Goal: Task Accomplishment & Management: Manage account settings

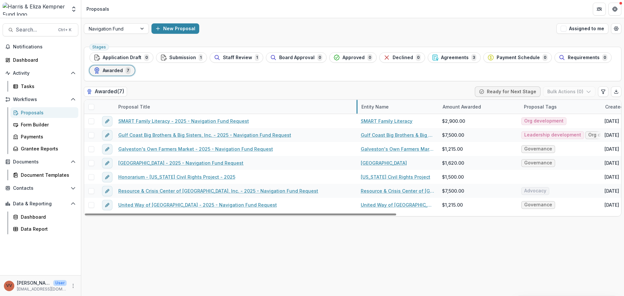
drag, startPoint x: 195, startPoint y: 107, endPoint x: 357, endPoint y: 102, distance: 162.2
click at [441, 56] on span "Agreements" at bounding box center [455, 58] width 28 height 6
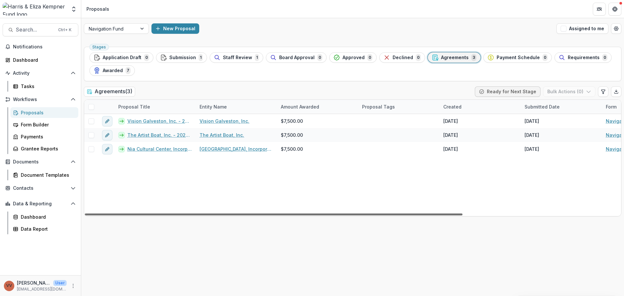
drag, startPoint x: 399, startPoint y: 214, endPoint x: 241, endPoint y: 213, distance: 157.9
click at [241, 213] on div at bounding box center [274, 214] width 378 height 2
click at [119, 73] on span "Awarded" at bounding box center [113, 71] width 20 height 6
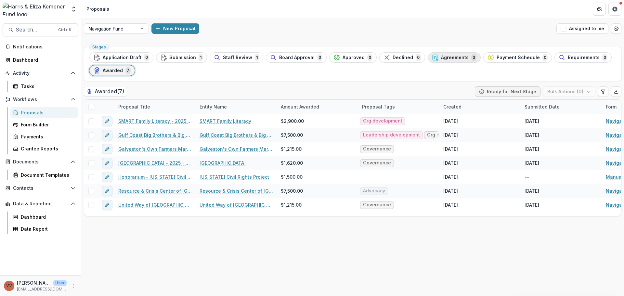
click at [457, 56] on span "Agreements" at bounding box center [455, 58] width 28 height 6
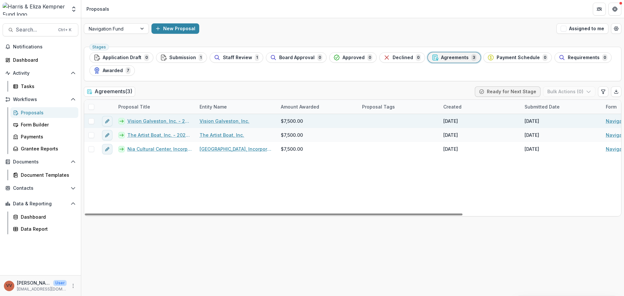
click at [90, 121] on span at bounding box center [91, 121] width 6 height 6
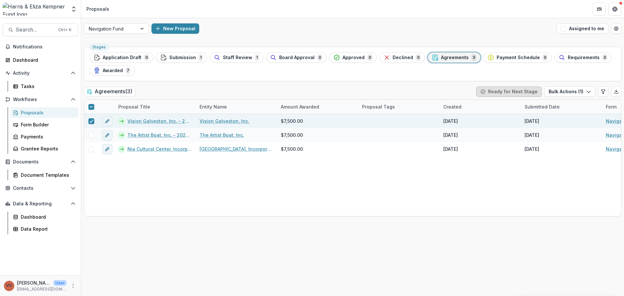
click at [508, 94] on button "Ready for Next Stage" at bounding box center [509, 91] width 66 height 10
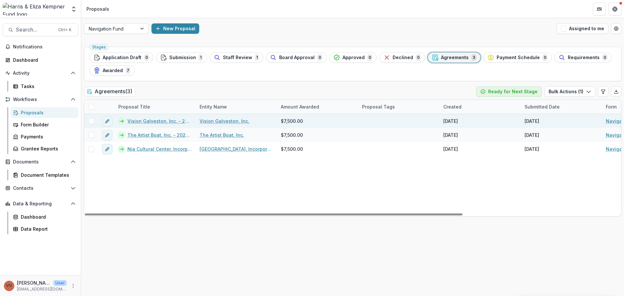
click at [90, 122] on span at bounding box center [91, 121] width 6 height 6
click at [136, 122] on link "Vision Galveston, Inc. - 2025 - Navigation Fund Eligibility Screen" at bounding box center [159, 121] width 64 height 7
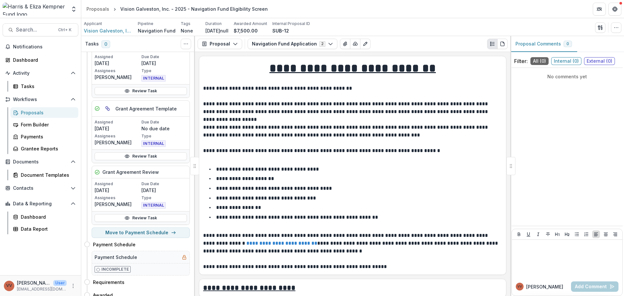
scroll to position [115, 0]
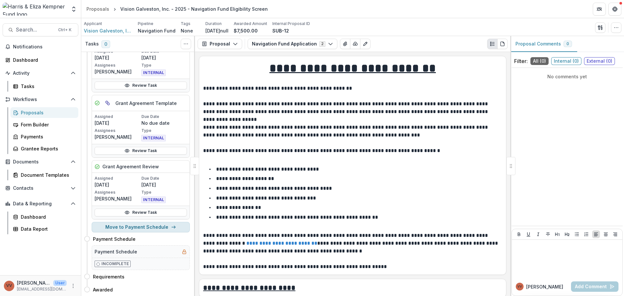
click at [160, 229] on button "Move to Payment Schedule" at bounding box center [141, 227] width 98 height 10
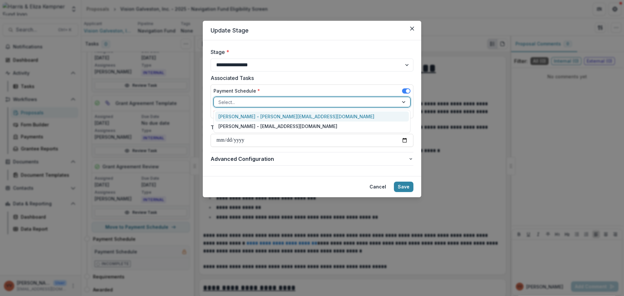
click at [265, 104] on div at bounding box center [305, 102] width 175 height 8
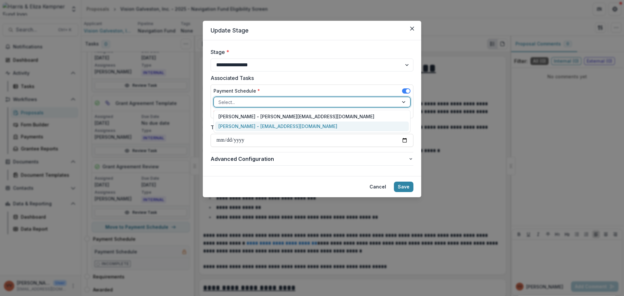
click at [295, 126] on div "[PERSON_NAME] - [EMAIL_ADDRESS][DOMAIN_NAME]" at bounding box center [312, 127] width 194 height 10
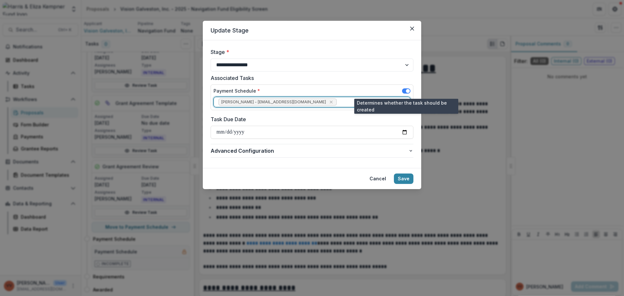
click at [406, 90] on span at bounding box center [408, 91] width 4 height 4
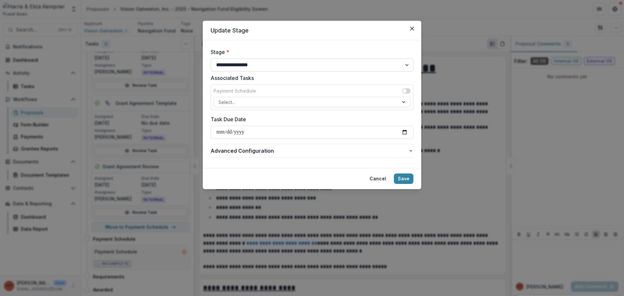
click at [278, 66] on select "**********" at bounding box center [312, 64] width 203 height 13
select select "*******"
click at [211, 58] on select "**********" at bounding box center [312, 64] width 203 height 13
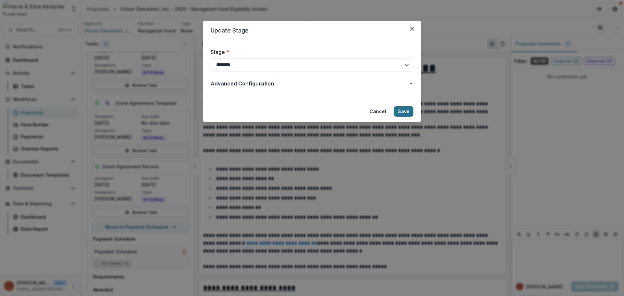
click at [404, 110] on button "Save" at bounding box center [403, 111] width 19 height 10
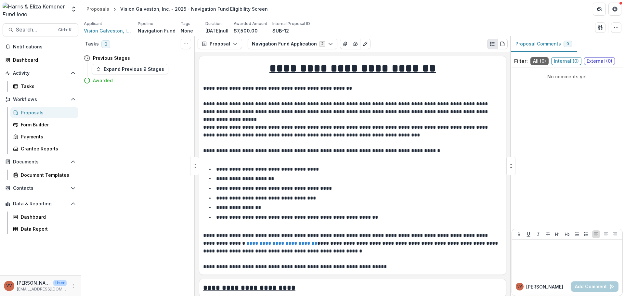
scroll to position [162, 0]
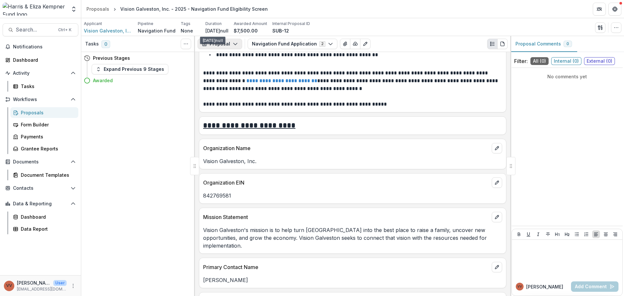
click at [225, 42] on button "Proposal" at bounding box center [220, 44] width 45 height 10
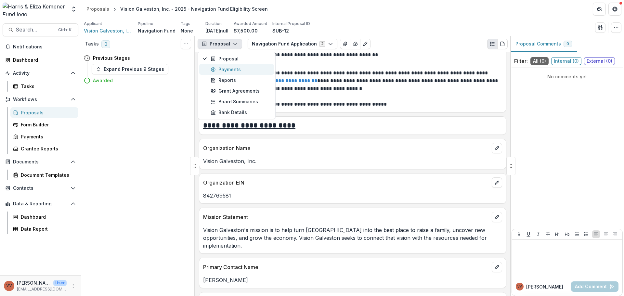
click at [231, 72] on div "Payments" at bounding box center [240, 69] width 59 height 7
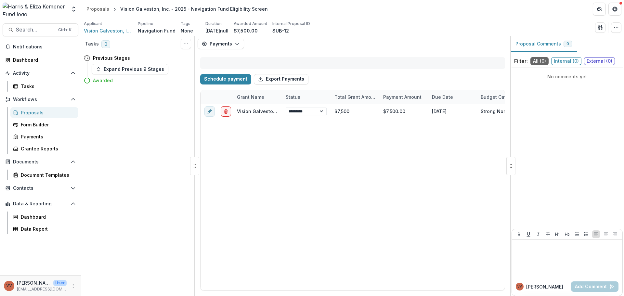
select select "****"
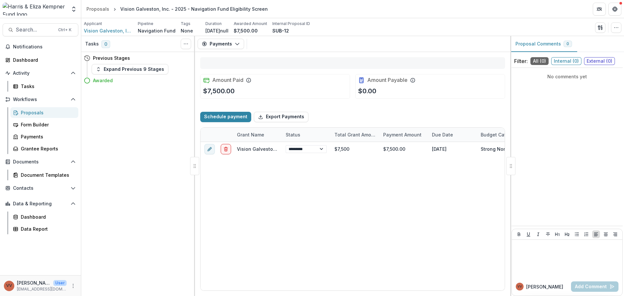
select select "****"
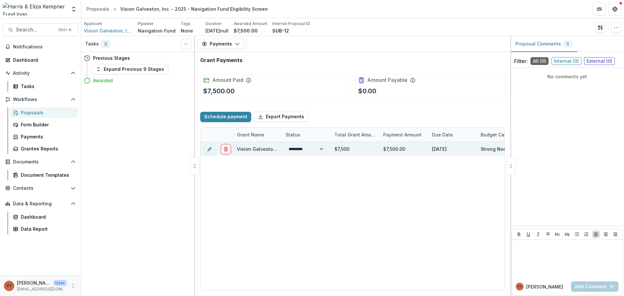
select select "****"
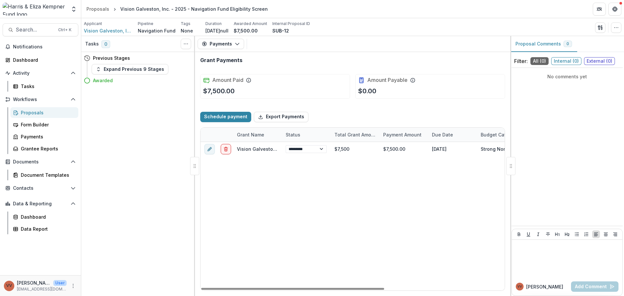
drag, startPoint x: 358, startPoint y: 289, endPoint x: 307, endPoint y: 271, distance: 53.7
click at [308, 288] on div at bounding box center [292, 289] width 183 height 2
click at [47, 111] on div "Proposals" at bounding box center [47, 112] width 52 height 7
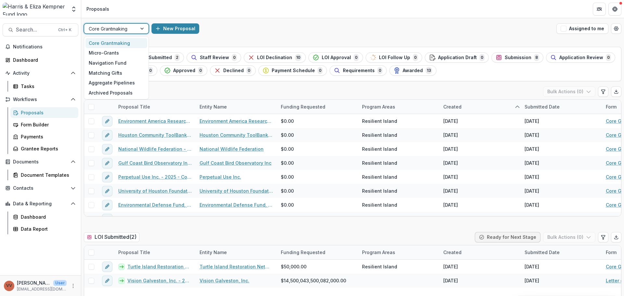
click at [130, 31] on div at bounding box center [111, 29] width 44 height 8
click at [116, 62] on div "Navigation Fund" at bounding box center [116, 63] width 62 height 10
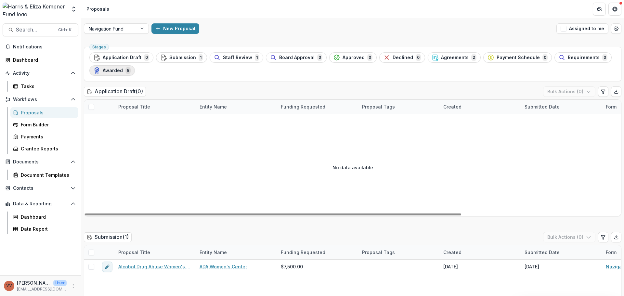
click at [121, 71] on span "Awarded" at bounding box center [113, 71] width 20 height 6
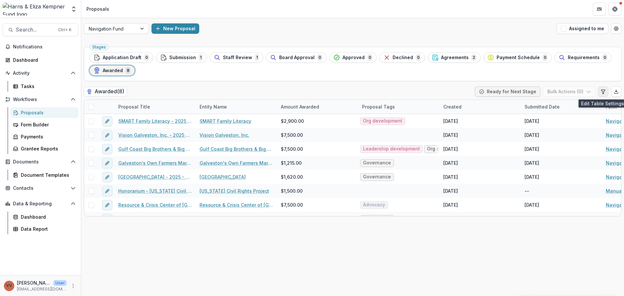
click at [601, 94] on button "Edit table settings" at bounding box center [603, 91] width 10 height 10
select select "******"
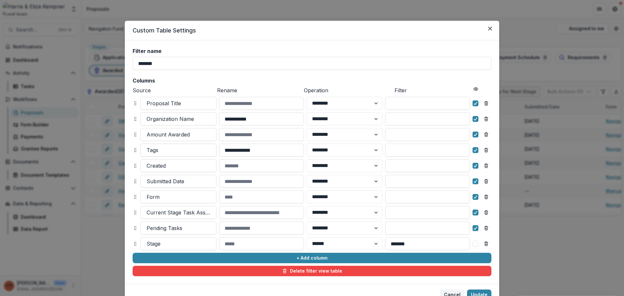
click at [176, 149] on div at bounding box center [179, 150] width 64 height 9
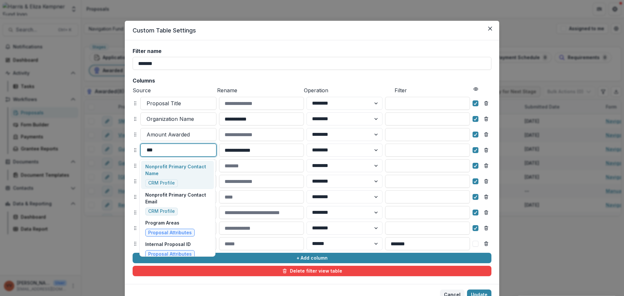
type input "****"
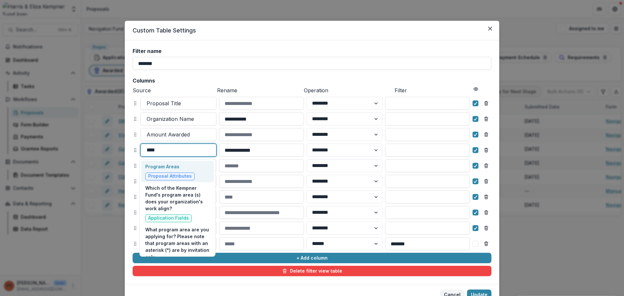
click at [163, 166] on p "Program Areas" at bounding box center [169, 166] width 49 height 7
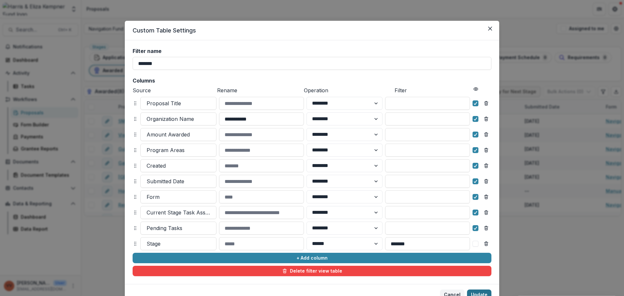
click at [480, 291] on button "Update" at bounding box center [479, 295] width 24 height 10
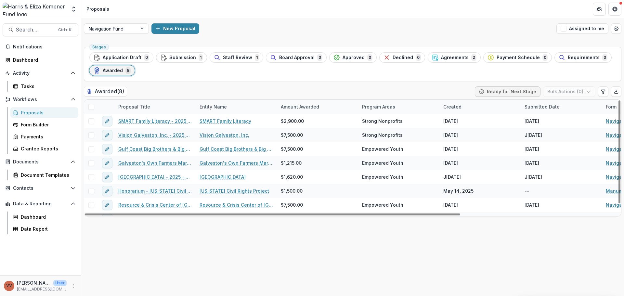
drag, startPoint x: 194, startPoint y: 107, endPoint x: 205, endPoint y: 105, distance: 10.9
click at [205, 105] on div "Proposal Title Entity Name Amount Awarded Program Areas Created Submitted Date …" at bounding box center [464, 107] width 761 height 14
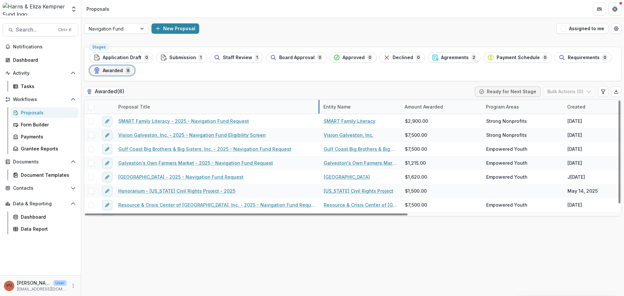
drag, startPoint x: 195, startPoint y: 107, endPoint x: 318, endPoint y: 100, distance: 123.3
click at [462, 57] on div "Agreements 2" at bounding box center [454, 57] width 45 height 7
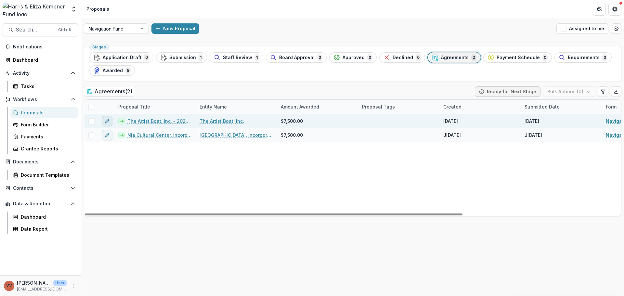
click at [107, 124] on button "edit" at bounding box center [107, 121] width 10 height 10
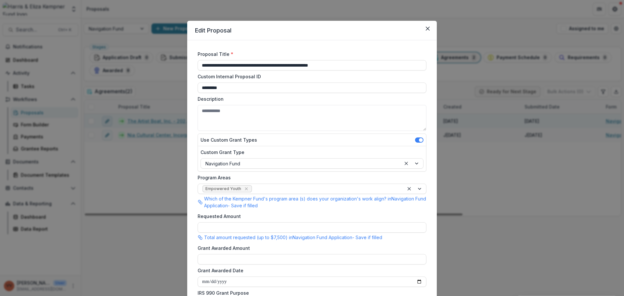
type input "******"
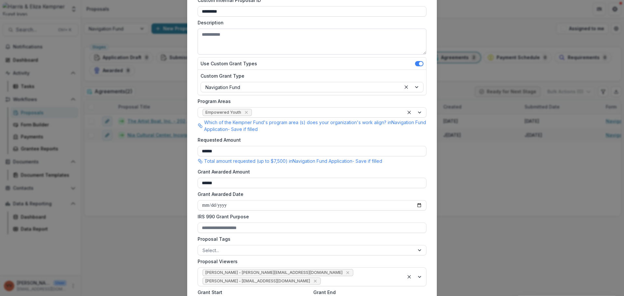
scroll to position [2, 0]
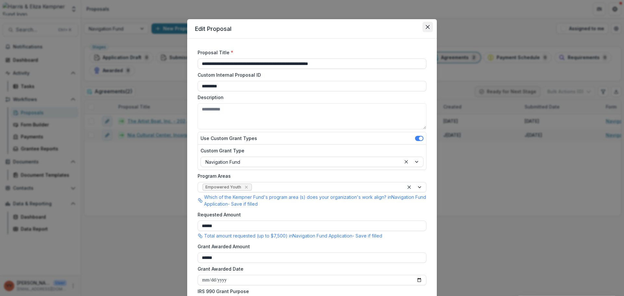
click at [428, 27] on button "Close" at bounding box center [427, 27] width 10 height 10
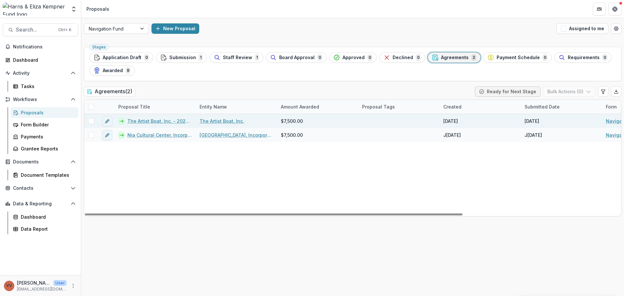
click at [156, 119] on link "The Artist Boat, Inc. - 2025 - Navigation Fund Eligibility Screen" at bounding box center [159, 121] width 64 height 7
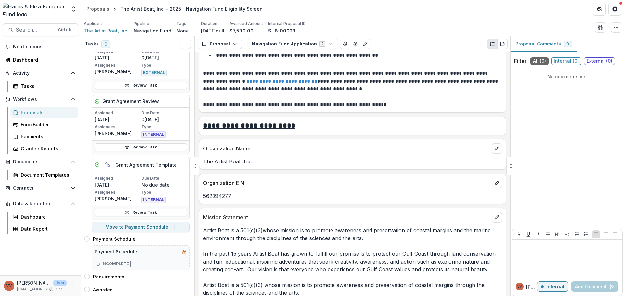
scroll to position [162, 0]
click at [224, 44] on button "Proposal" at bounding box center [220, 44] width 45 height 10
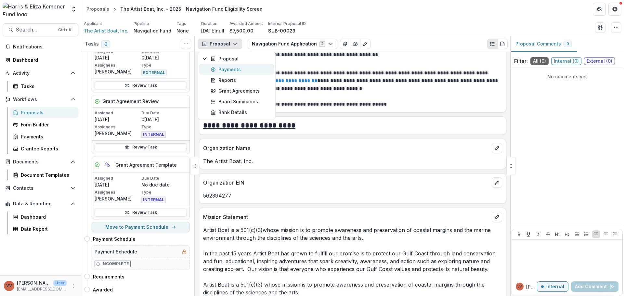
click at [218, 71] on div "Payments" at bounding box center [240, 69] width 59 height 7
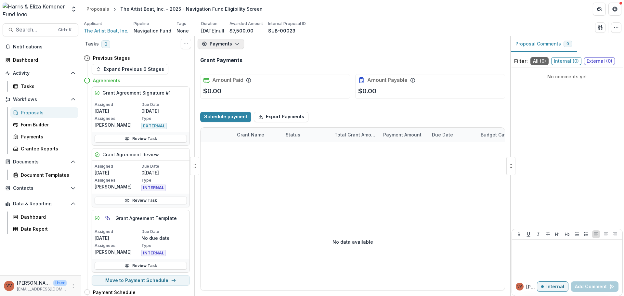
click at [216, 45] on button "Payments" at bounding box center [221, 44] width 46 height 10
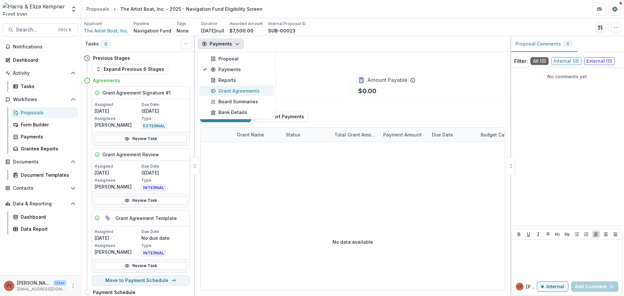
click at [223, 92] on div "Grant Agreements" at bounding box center [240, 90] width 59 height 7
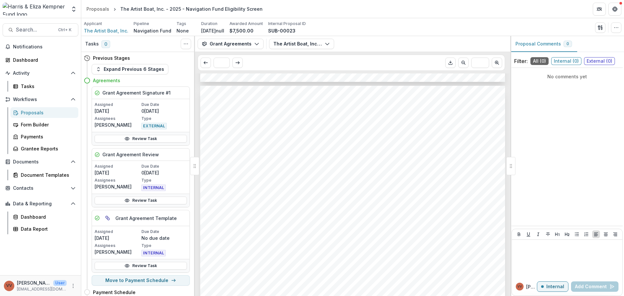
scroll to position [520, 0]
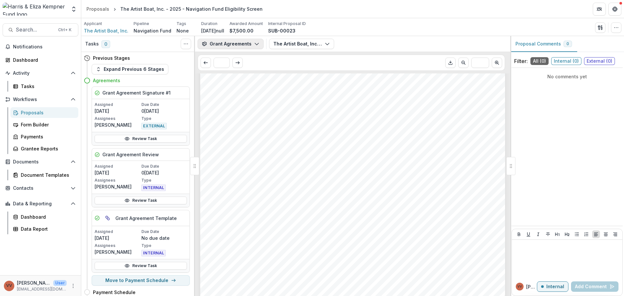
click at [249, 46] on button "Grant Agreements" at bounding box center [231, 44] width 66 height 10
click at [241, 71] on div "Payments" at bounding box center [240, 69] width 59 height 7
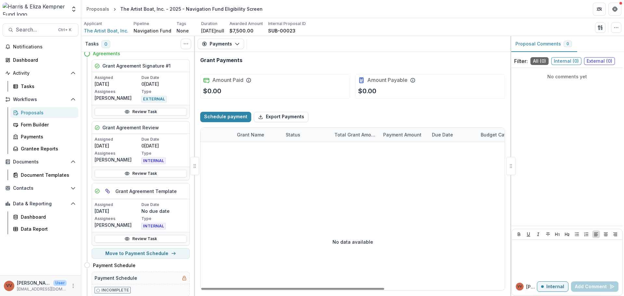
scroll to position [53, 0]
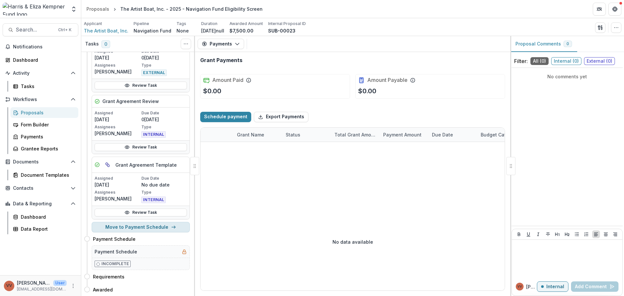
click at [147, 227] on button "Move to Payment Schedule" at bounding box center [141, 227] width 98 height 10
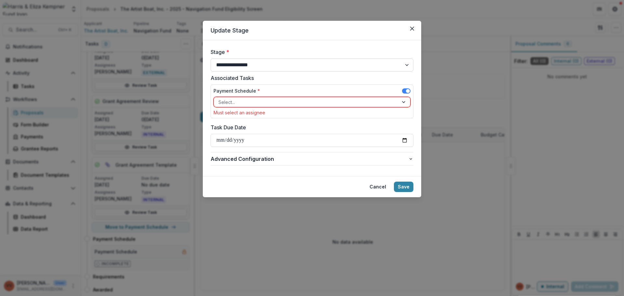
click at [324, 64] on select "**********" at bounding box center [312, 64] width 203 height 13
select select "*******"
click at [211, 58] on select "**********" at bounding box center [312, 64] width 203 height 13
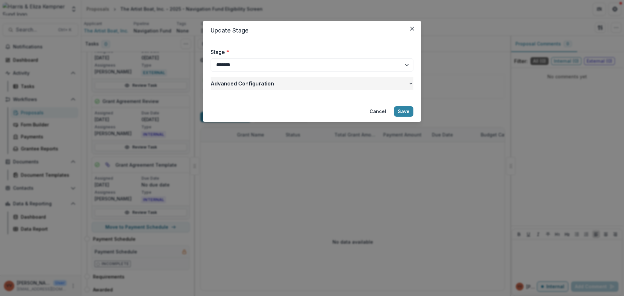
click at [408, 84] on button "Advanced Configuration" at bounding box center [312, 83] width 203 height 13
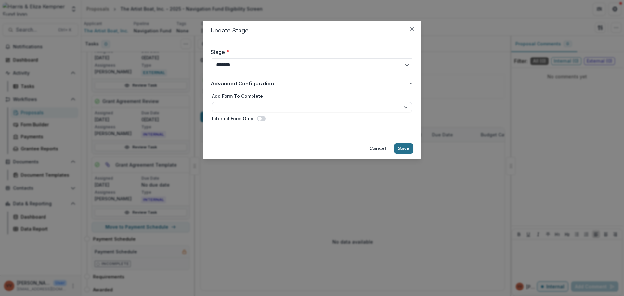
click at [408, 148] on button "Save" at bounding box center [403, 148] width 19 height 10
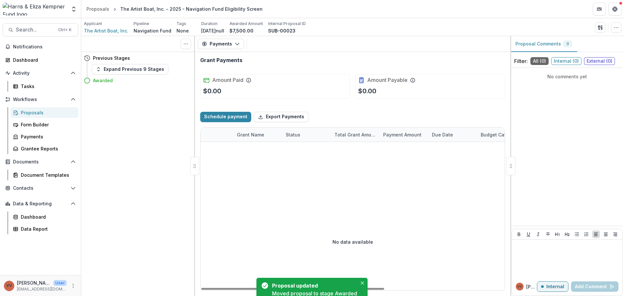
scroll to position [0, 0]
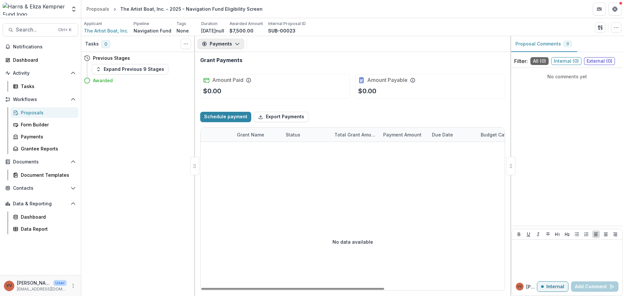
click at [220, 48] on button "Payments" at bounding box center [221, 44] width 46 height 10
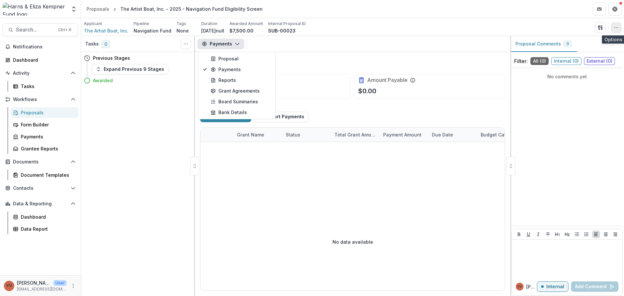
click at [617, 27] on icon "button" at bounding box center [615, 27] width 5 height 5
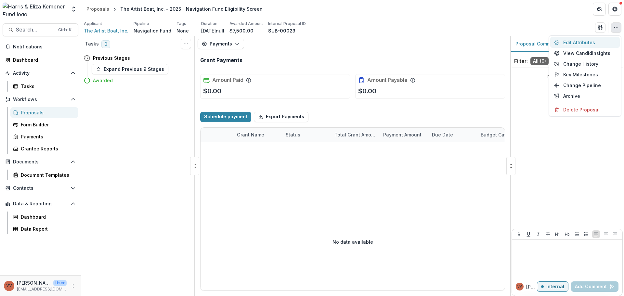
click at [574, 41] on button "Edit Attributes" at bounding box center [585, 42] width 70 height 11
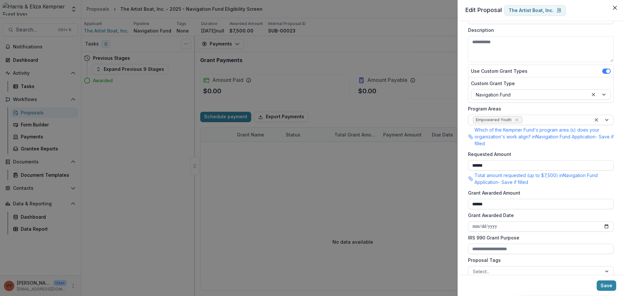
scroll to position [16, 0]
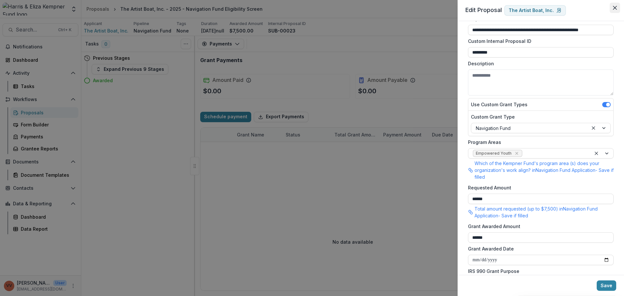
click at [614, 10] on button "Close" at bounding box center [615, 8] width 10 height 10
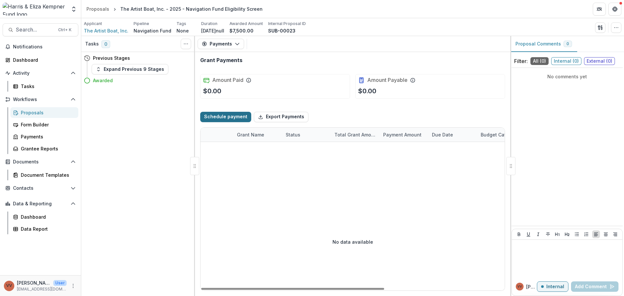
click at [228, 118] on button "Schedule payment" at bounding box center [225, 117] width 51 height 10
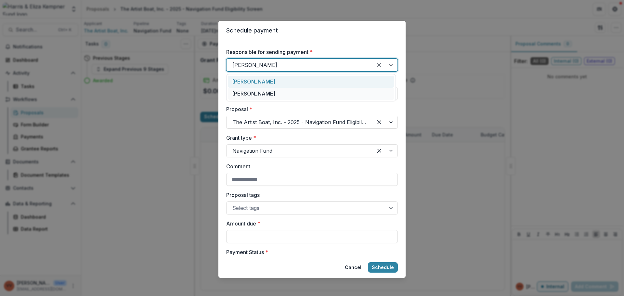
click at [279, 64] on div at bounding box center [299, 64] width 135 height 9
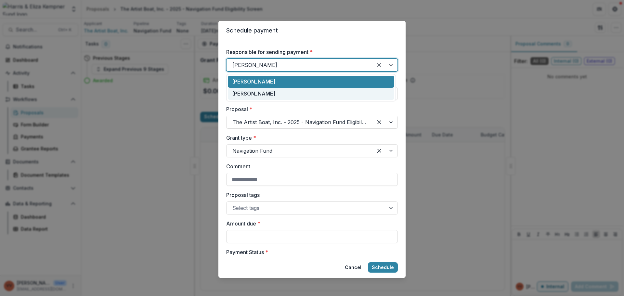
click at [263, 93] on div "[PERSON_NAME]" at bounding box center [311, 94] width 166 height 12
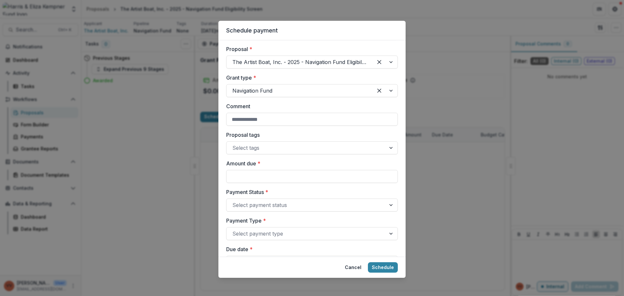
scroll to position [97, 0]
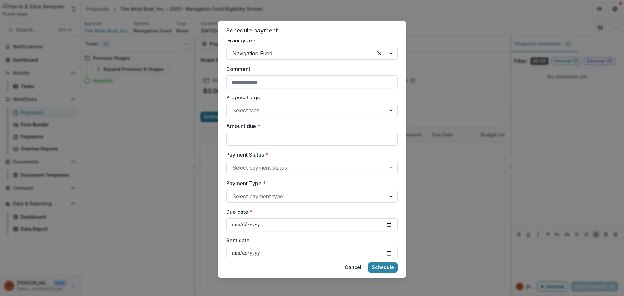
click at [241, 131] on div "Amount due *" at bounding box center [312, 133] width 172 height 23
click at [241, 141] on input "Amount due *" at bounding box center [312, 139] width 172 height 13
type input "******"
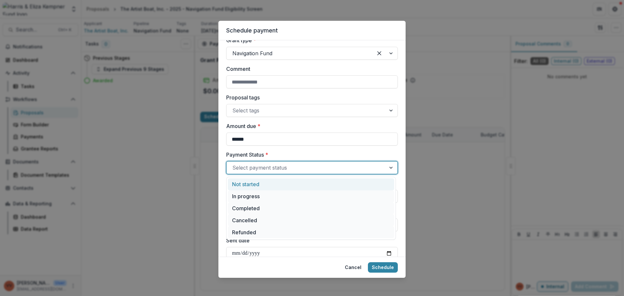
click at [259, 166] on div at bounding box center [306, 167] width 148 height 9
click at [248, 208] on div "Completed" at bounding box center [311, 208] width 166 height 12
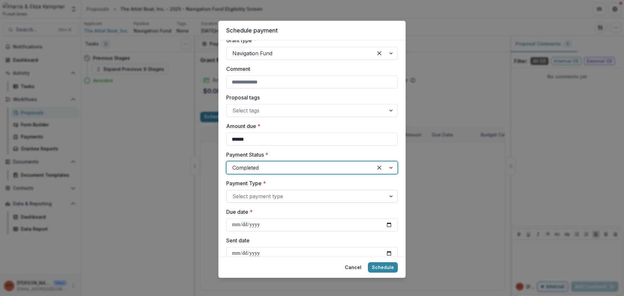
click at [254, 198] on div at bounding box center [306, 196] width 148 height 9
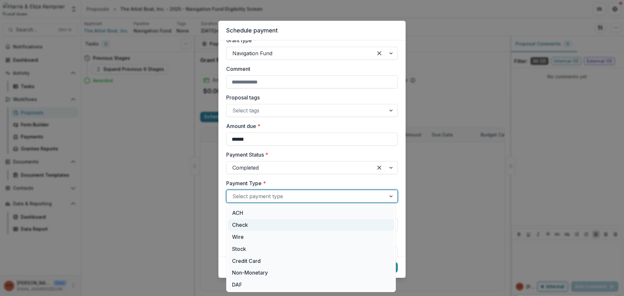
click at [249, 224] on div "Check" at bounding box center [311, 225] width 166 height 12
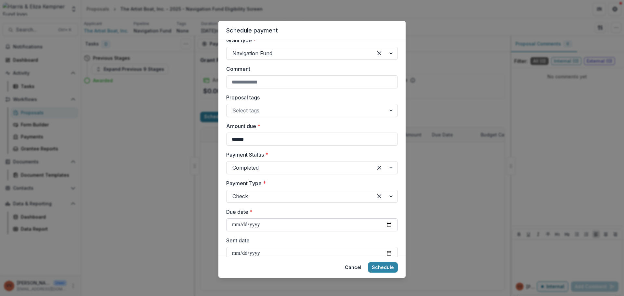
click at [386, 224] on input "Due date *" at bounding box center [312, 224] width 172 height 13
type input "**********"
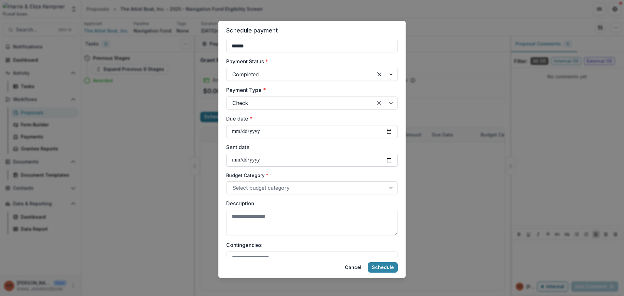
scroll to position [195, 0]
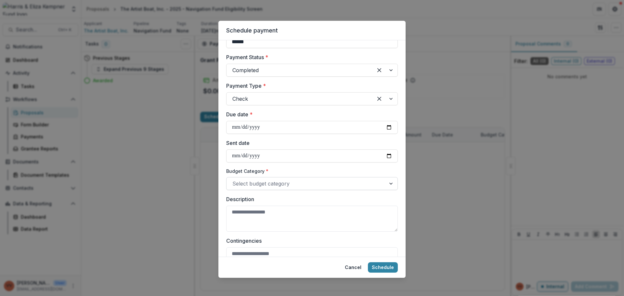
click at [261, 185] on div at bounding box center [306, 183] width 148 height 9
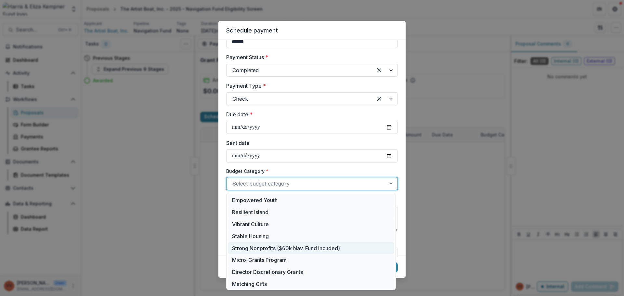
click at [263, 249] on div "Strong Nonprofits ($60k Nav. Fund incuded)" at bounding box center [311, 248] width 166 height 12
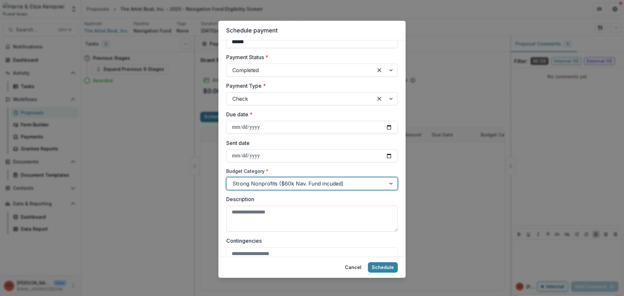
click at [251, 218] on textarea "Description" at bounding box center [312, 219] width 172 height 26
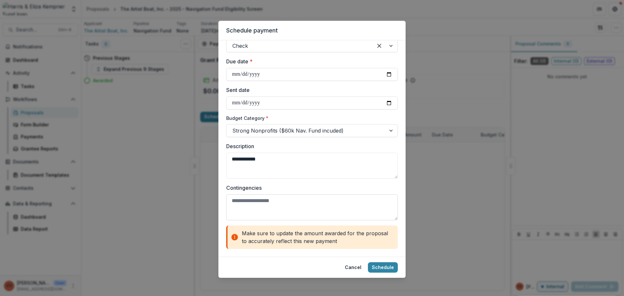
type textarea "**********"
click at [259, 200] on textarea "Contingencies" at bounding box center [312, 207] width 172 height 26
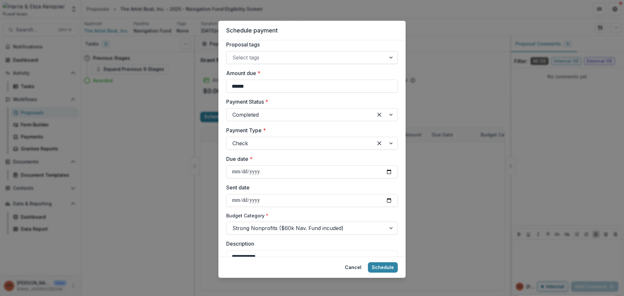
scroll to position [0, 0]
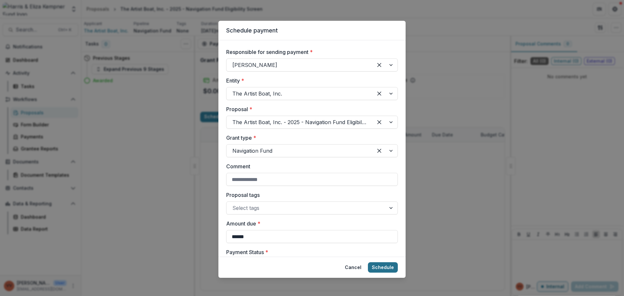
click at [382, 264] on button "Schedule" at bounding box center [383, 267] width 30 height 10
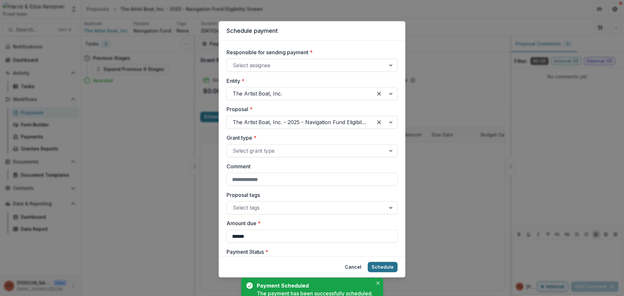
select select "****"
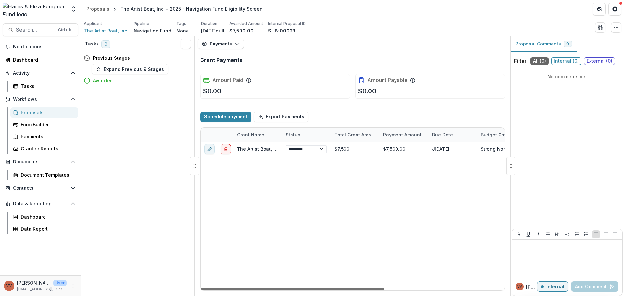
drag, startPoint x: 366, startPoint y: 288, endPoint x: 288, endPoint y: 283, distance: 77.5
click at [288, 288] on div at bounding box center [292, 289] width 183 height 2
click at [220, 43] on button "Payments" at bounding box center [221, 44] width 46 height 10
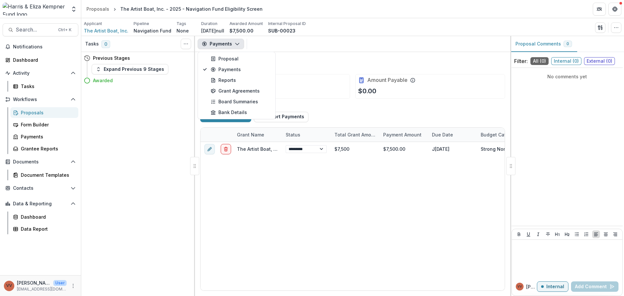
click at [33, 110] on div "Proposals" at bounding box center [47, 112] width 52 height 7
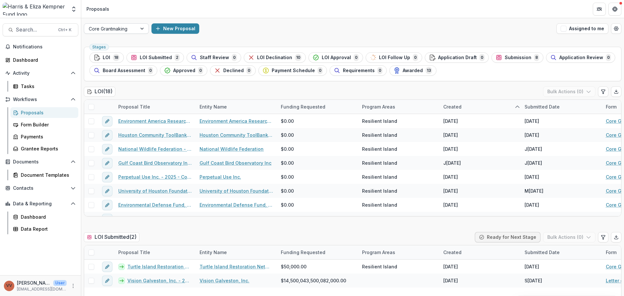
click at [125, 27] on div at bounding box center [111, 29] width 44 height 8
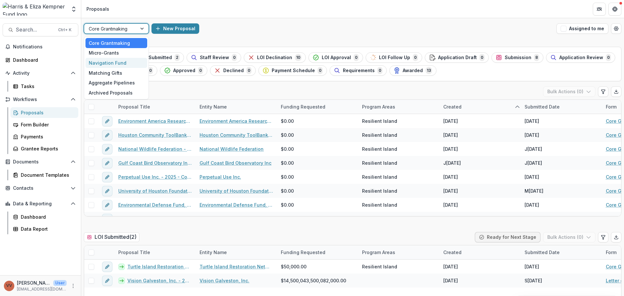
click at [112, 64] on div "Navigation Fund" at bounding box center [116, 63] width 62 height 10
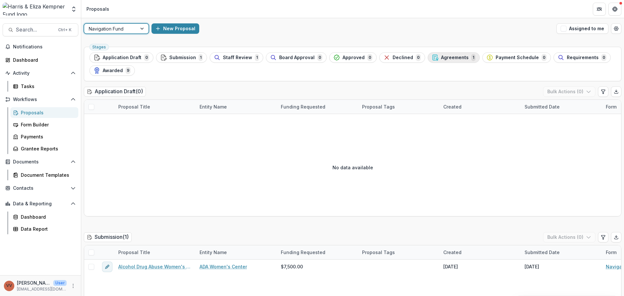
click at [447, 56] on span "Agreements" at bounding box center [455, 58] width 28 height 6
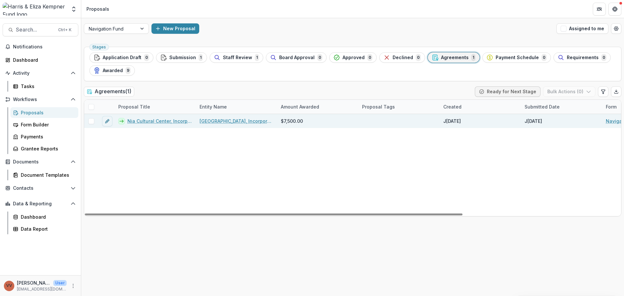
click at [152, 122] on link "Nia Cultural Center, Incorporated - 2025 - Navigation Fund Eligibility Screen" at bounding box center [159, 121] width 64 height 7
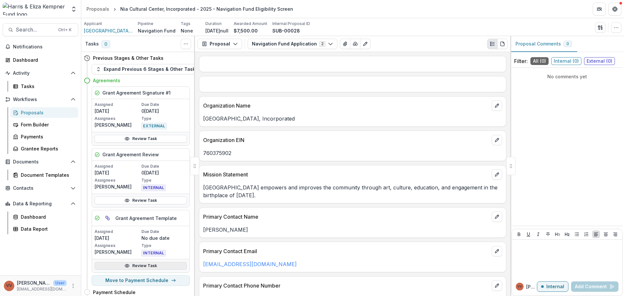
scroll to position [58, 0]
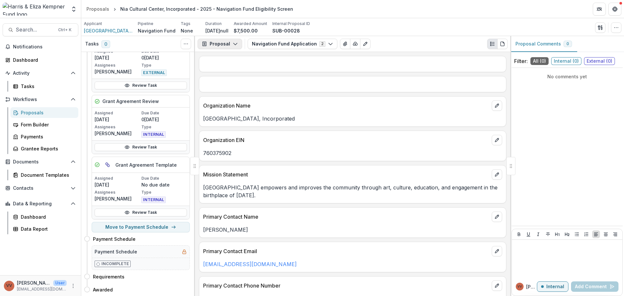
click at [228, 43] on button "Proposal" at bounding box center [220, 44] width 45 height 10
click at [228, 88] on div "Grant Agreements" at bounding box center [240, 90] width 59 height 7
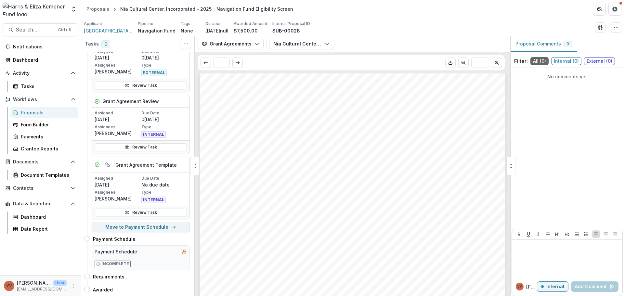
scroll to position [552, 0]
click at [244, 44] on button "Grant Agreements" at bounding box center [231, 44] width 66 height 10
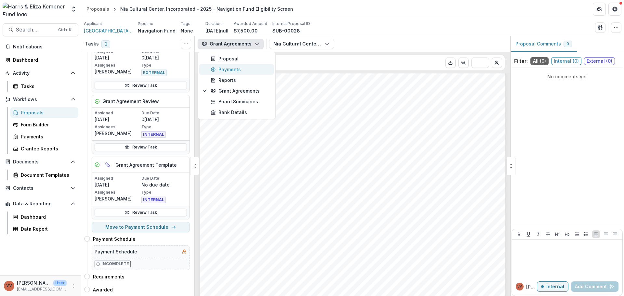
click at [241, 66] on button "Payments" at bounding box center [236, 69] width 75 height 11
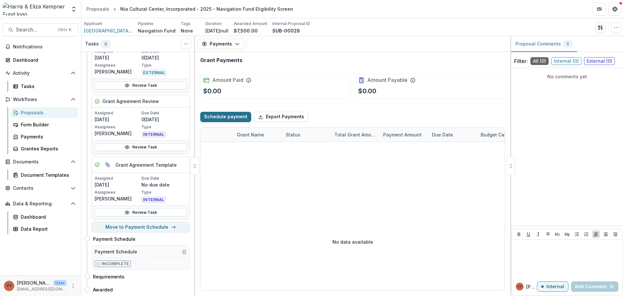
click at [222, 115] on button "Schedule payment" at bounding box center [225, 117] width 51 height 10
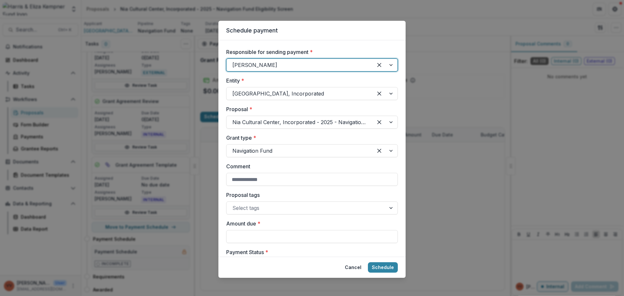
click at [279, 66] on div at bounding box center [299, 64] width 135 height 9
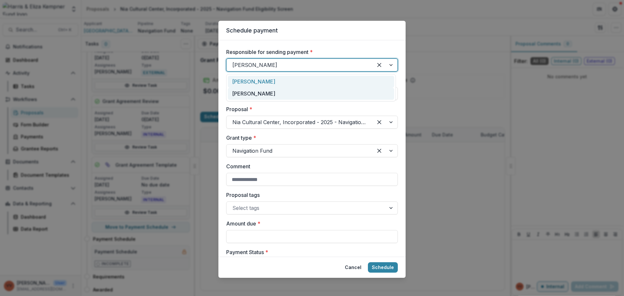
click at [249, 94] on div "[PERSON_NAME]" at bounding box center [311, 94] width 166 height 12
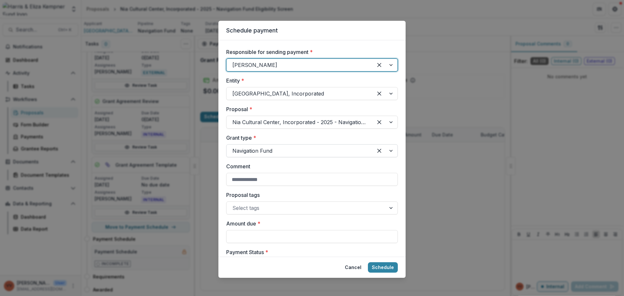
scroll to position [65, 0]
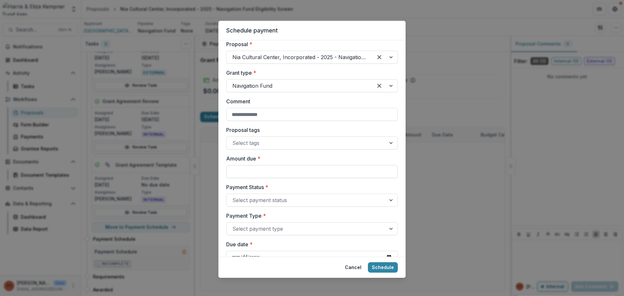
click at [249, 170] on input "Amount due *" at bounding box center [312, 171] width 172 height 13
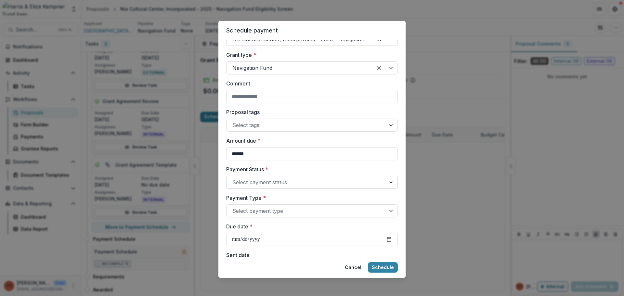
scroll to position [97, 0]
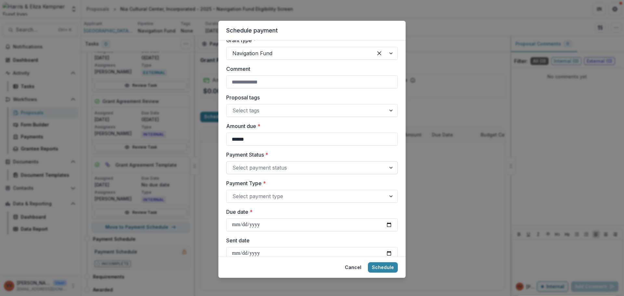
type input "******"
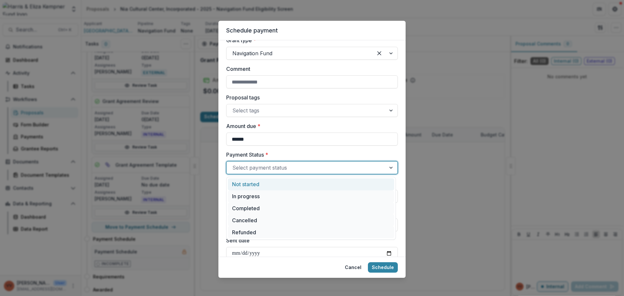
click at [262, 163] on div at bounding box center [306, 167] width 148 height 9
click at [249, 207] on div "Completed" at bounding box center [311, 208] width 166 height 12
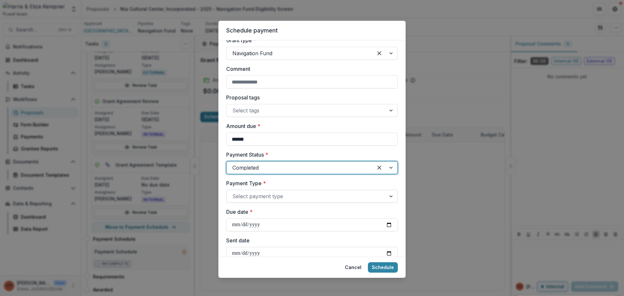
click at [258, 200] on div at bounding box center [306, 196] width 148 height 9
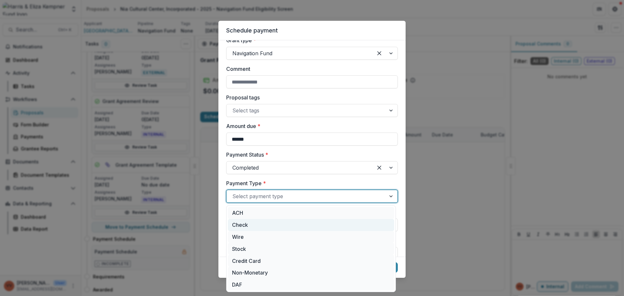
click at [243, 225] on div "Check" at bounding box center [311, 225] width 166 height 12
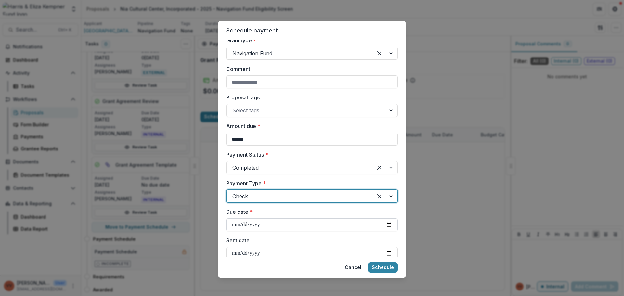
click at [387, 223] on input "Due date *" at bounding box center [312, 224] width 172 height 13
type input "**********"
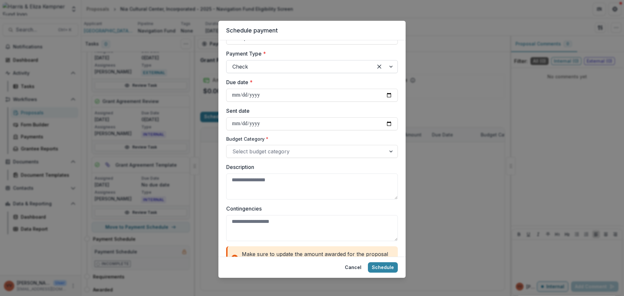
scroll to position [227, 0]
click at [388, 122] on input "Sent date" at bounding box center [312, 123] width 172 height 13
type input "**********"
click at [270, 150] on div at bounding box center [306, 151] width 148 height 9
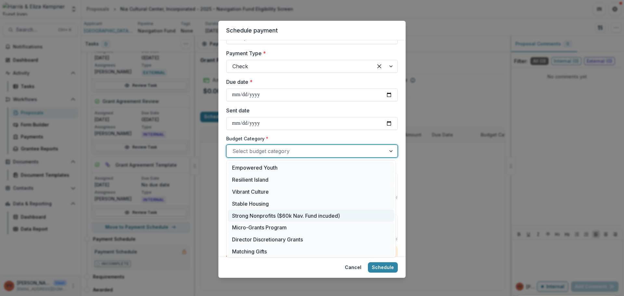
click at [279, 214] on div "Strong Nonprofits ($60k Nav. Fund incuded)" at bounding box center [311, 216] width 166 height 12
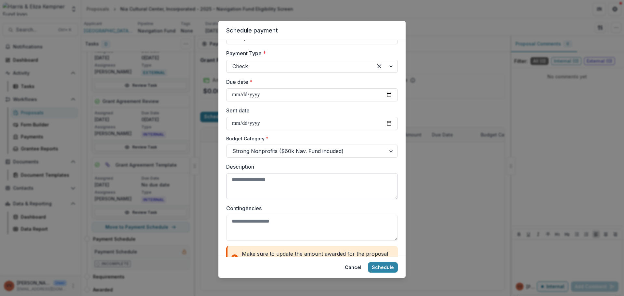
click at [263, 181] on textarea "Description" at bounding box center [312, 186] width 172 height 26
type textarea "**********"
click at [378, 267] on button "Schedule" at bounding box center [383, 267] width 30 height 10
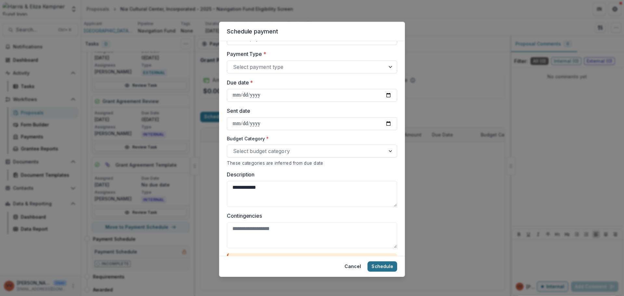
select select "****"
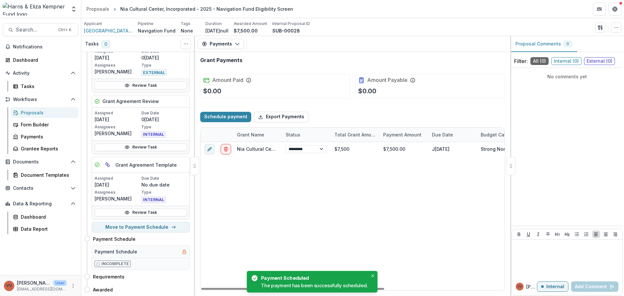
select select "****"
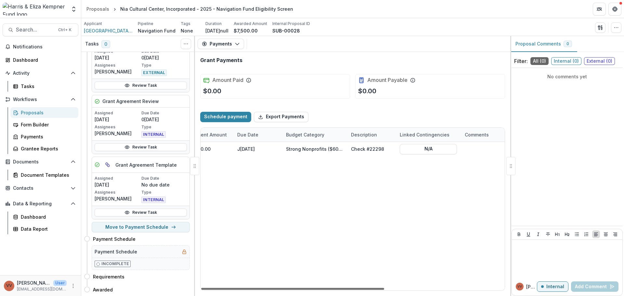
scroll to position [0, 195]
drag, startPoint x: 376, startPoint y: 288, endPoint x: 493, endPoint y: 277, distance: 117.8
click at [384, 288] on div at bounding box center [292, 289] width 183 height 2
click at [34, 115] on div "Proposals" at bounding box center [47, 112] width 52 height 7
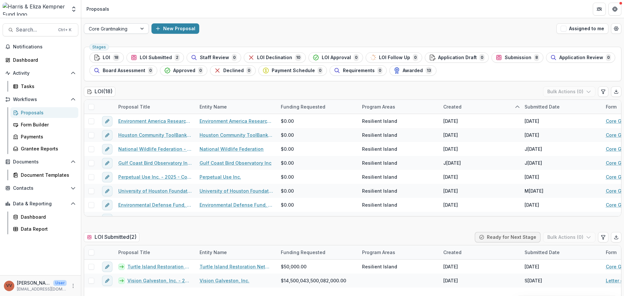
click at [116, 29] on div at bounding box center [111, 29] width 44 height 8
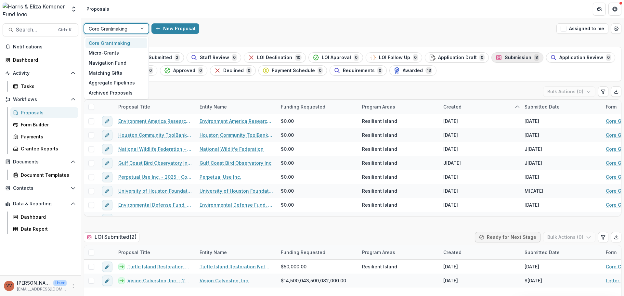
click at [505, 60] on span "Submission" at bounding box center [518, 58] width 27 height 6
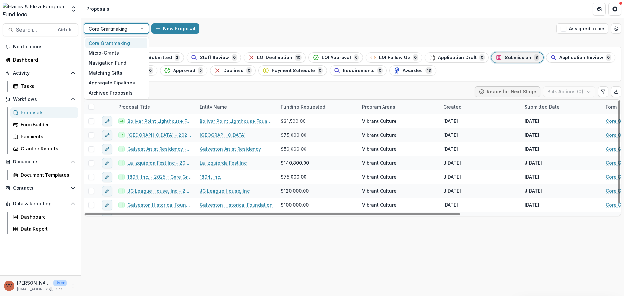
click at [123, 31] on div at bounding box center [111, 29] width 44 height 8
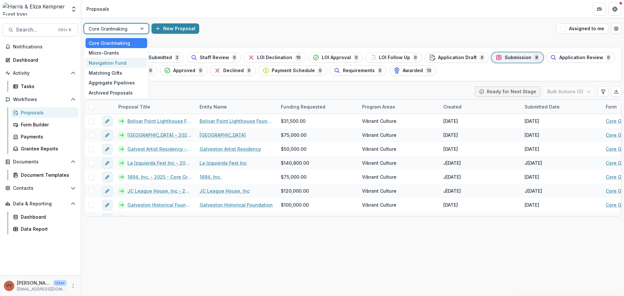
click at [119, 62] on div "Navigation Fund" at bounding box center [116, 63] width 62 height 10
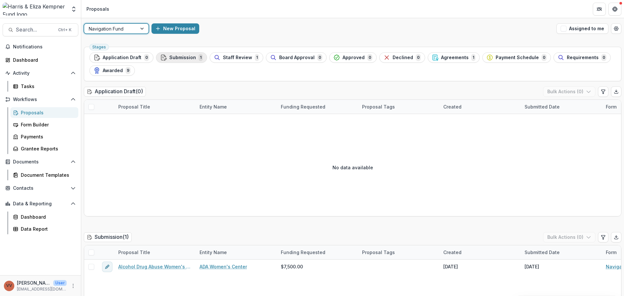
click at [183, 55] on span "Submission" at bounding box center [182, 58] width 27 height 6
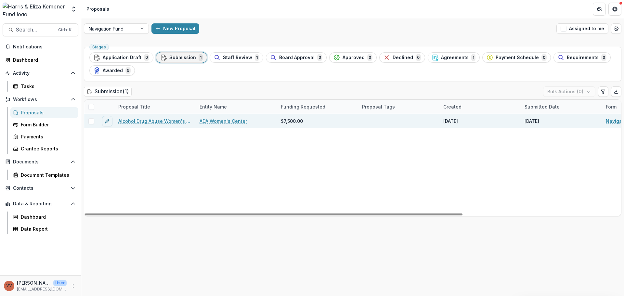
click at [167, 122] on link "Alcohol Drug Abuse Women's Center - 2025 - Navigation Fund Application" at bounding box center [154, 121] width 73 height 7
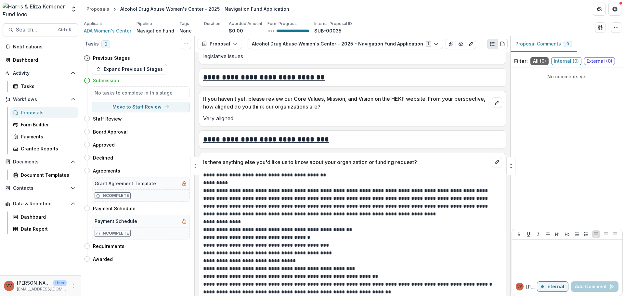
scroll to position [868, 0]
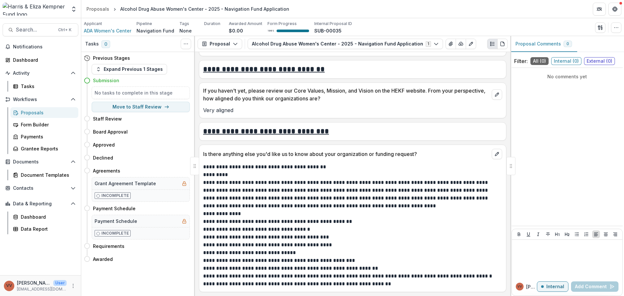
click at [42, 114] on div "Proposals" at bounding box center [47, 112] width 52 height 7
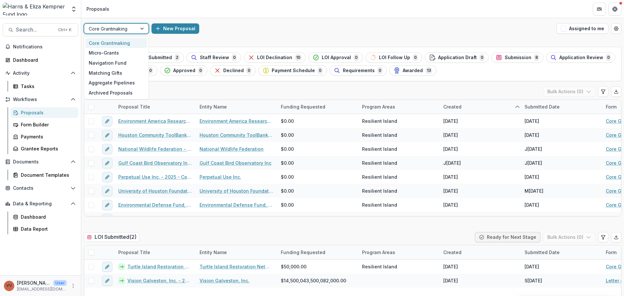
click at [119, 29] on div at bounding box center [111, 29] width 44 height 8
click at [120, 64] on div "Navigation Fund" at bounding box center [116, 63] width 62 height 10
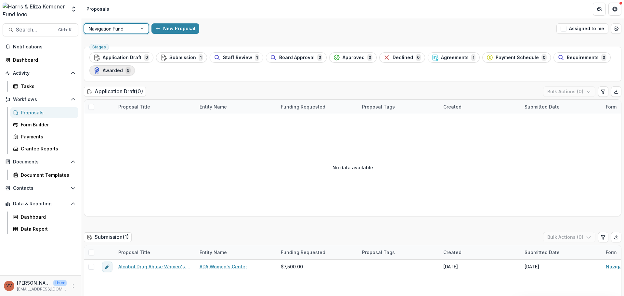
click at [112, 71] on span "Awarded" at bounding box center [113, 71] width 20 height 6
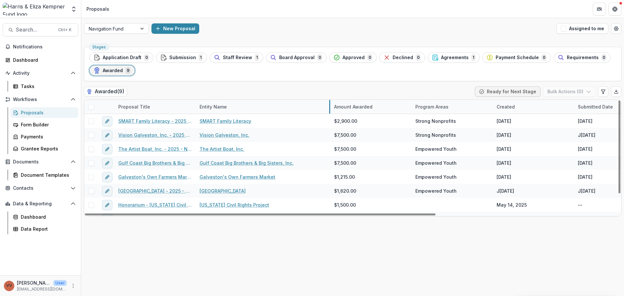
drag, startPoint x: 276, startPoint y: 105, endPoint x: 329, endPoint y: 102, distance: 53.4
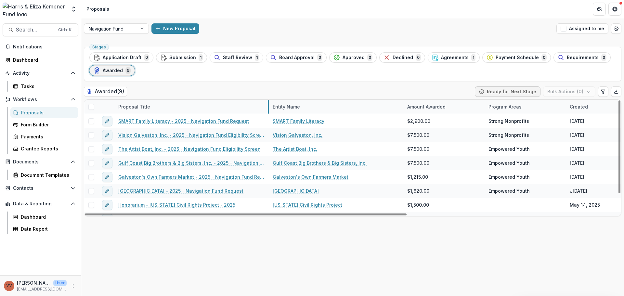
drag, startPoint x: 195, startPoint y: 106, endPoint x: 283, endPoint y: 103, distance: 87.5
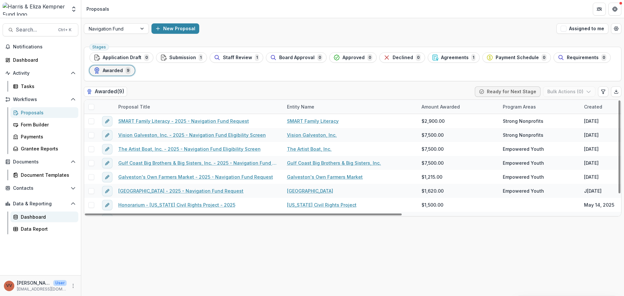
click at [42, 217] on div "Dashboard" at bounding box center [47, 216] width 52 height 7
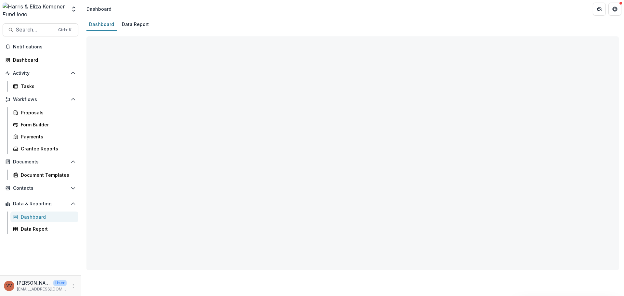
select select "**********"
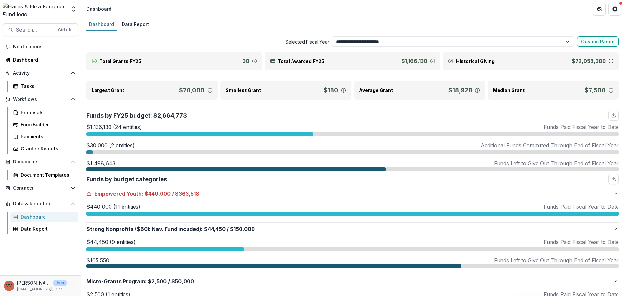
scroll to position [97, 0]
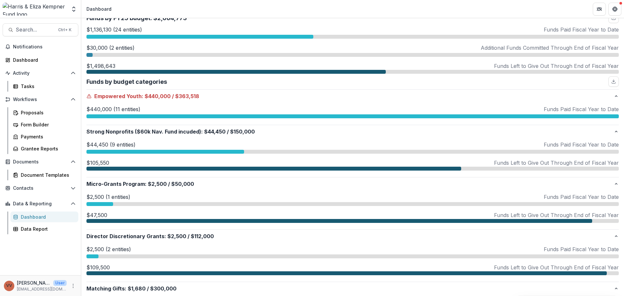
click at [173, 153] on div at bounding box center [165, 152] width 158 height 4
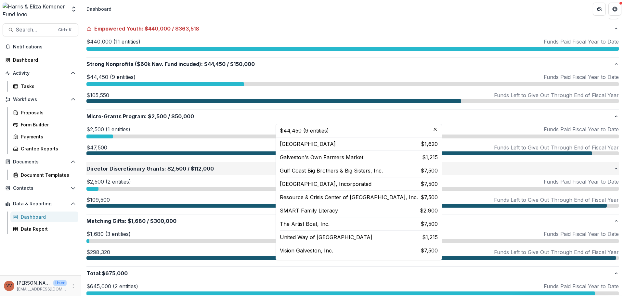
scroll to position [227, 0]
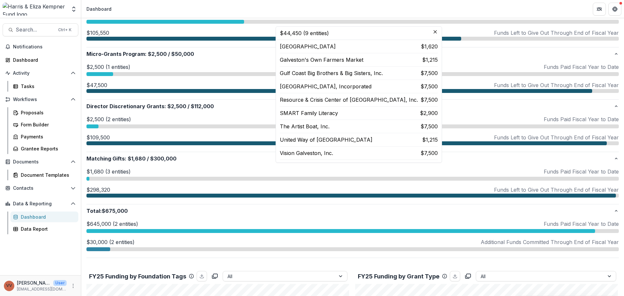
click at [94, 125] on div at bounding box center [92, 126] width 12 height 4
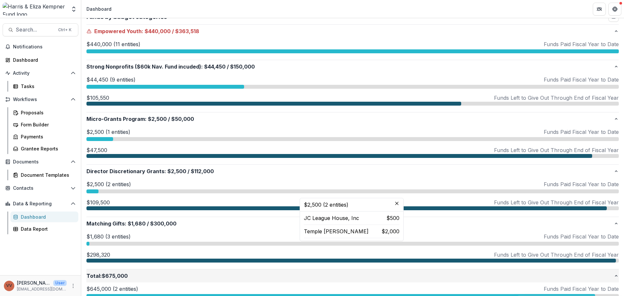
scroll to position [130, 0]
